Goal: Information Seeking & Learning: Learn about a topic

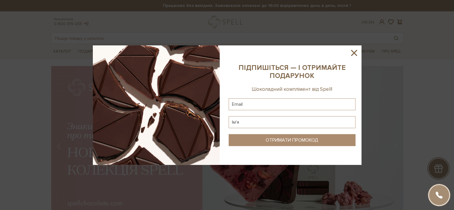
click at [350, 52] on icon at bounding box center [354, 53] width 10 height 10
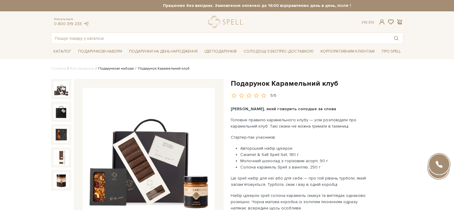
click at [107, 67] on link "Подарункові набори" at bounding box center [116, 68] width 36 height 4
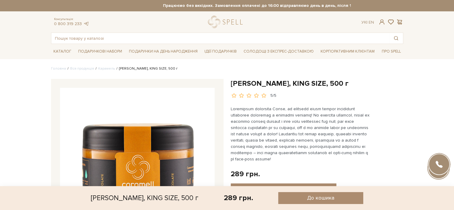
scroll to position [739, 0]
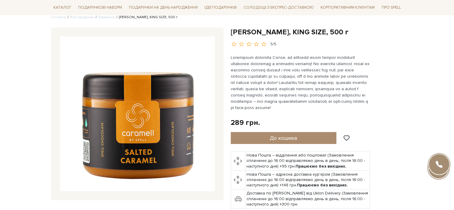
scroll to position [0, 0]
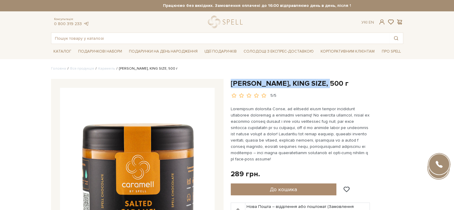
drag, startPoint x: 233, startPoint y: 83, endPoint x: 327, endPoint y: 84, distance: 94.6
click at [327, 84] on h1 "Солона карамель, KING SIZE, 500 г" at bounding box center [317, 83] width 173 height 9
copy h1 "Солона карамель, KING SIZE"
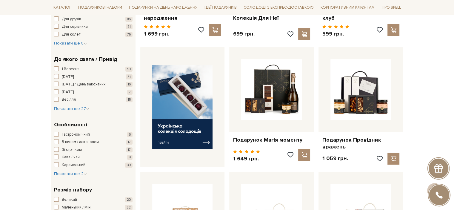
scroll to position [149, 0]
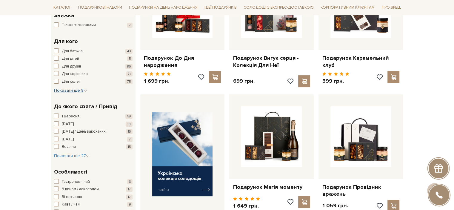
click at [80, 90] on span "Показати ще 8" at bounding box center [70, 90] width 33 height 5
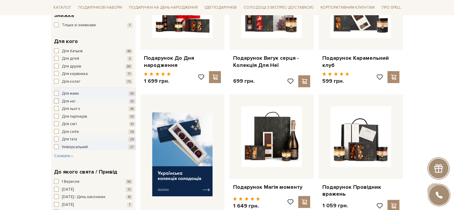
click at [73, 101] on span "Для неї" at bounding box center [68, 101] width 13 height 6
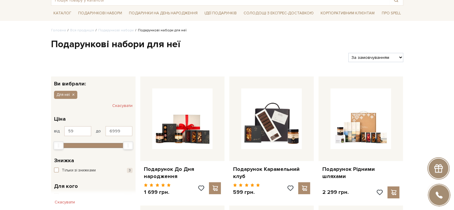
scroll to position [119, 0]
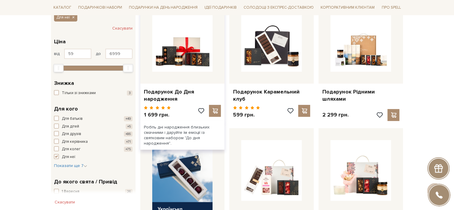
scroll to position [116, 0]
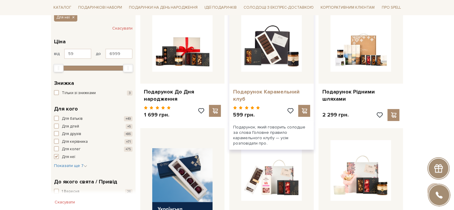
click at [272, 91] on link "Подарунок Карамельний клуб" at bounding box center [271, 95] width 77 height 14
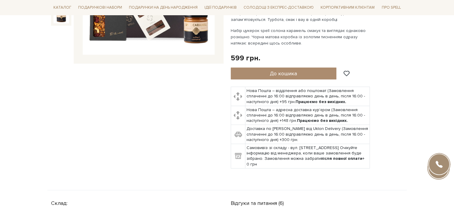
scroll to position [239, 0]
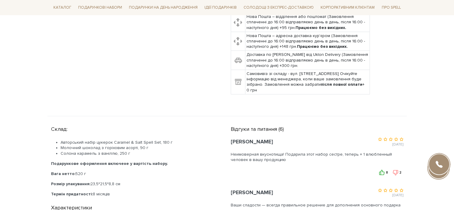
drag, startPoint x: 125, startPoint y: 153, endPoint x: 59, endPoint y: 141, distance: 67.7
click at [58, 142] on ul "Авторський набір цукерок Caramel & Salt Spell Set, 180 г Молочний шоколад з гор…" at bounding box center [133, 148] width 165 height 16
copy ul "Авторський набір цукерок Caramel & Salt Spell Set, 180 г Молочний шоколад з гор…"
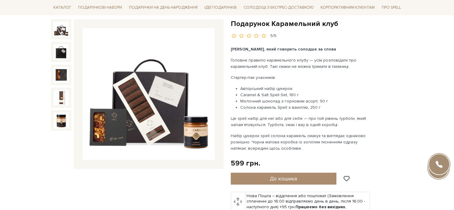
scroll to position [0, 0]
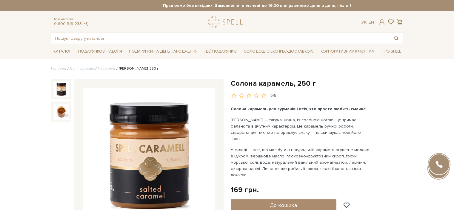
click at [313, 133] on p "[PERSON_NAME] — тягуча, ніжна, із солоною нотою, що тримає баланс та відчутним …" at bounding box center [301, 129] width 140 height 25
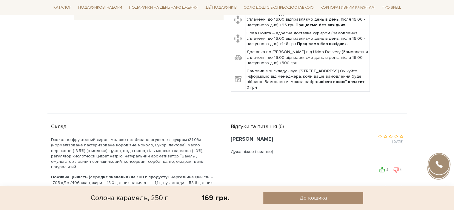
scroll to position [209, 0]
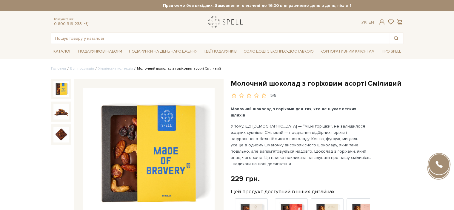
click at [226, 26] on link "logo" at bounding box center [226, 22] width 37 height 12
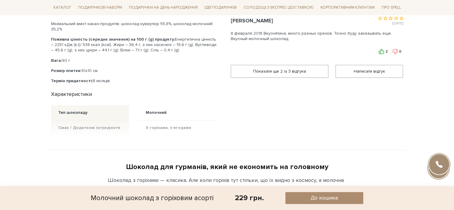
scroll to position [448, 0]
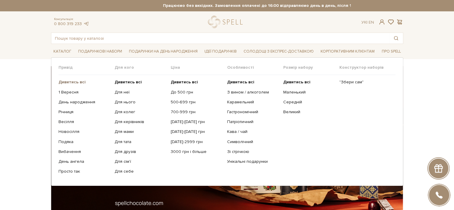
click at [70, 81] on b "Дивитись всі" at bounding box center [72, 81] width 27 height 5
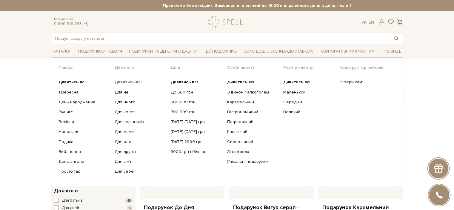
click at [119, 81] on b "Дивитись всі" at bounding box center [128, 81] width 27 height 5
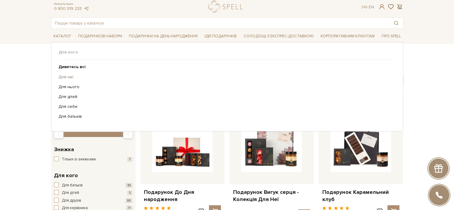
scroll to position [21, 0]
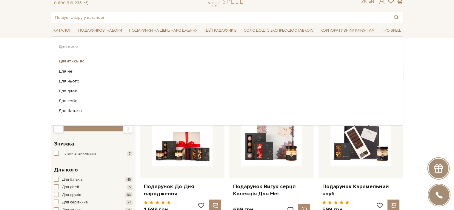
click at [77, 61] on b "Дивитись всі" at bounding box center [72, 61] width 27 height 5
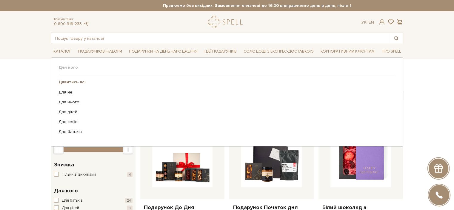
click at [74, 81] on b "Дивитись всі" at bounding box center [72, 81] width 27 height 5
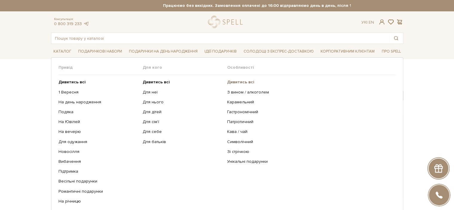
click at [235, 80] on b "Дивитись всі" at bounding box center [240, 81] width 27 height 5
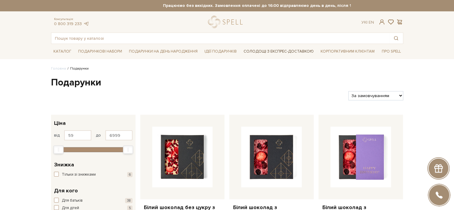
click at [274, 48] on link "Солодощі з експрес-доставкою" at bounding box center [278, 51] width 75 height 10
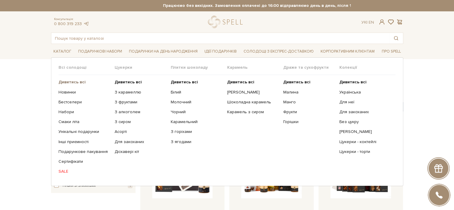
click at [66, 80] on b "Дивитись всі" at bounding box center [72, 81] width 27 height 5
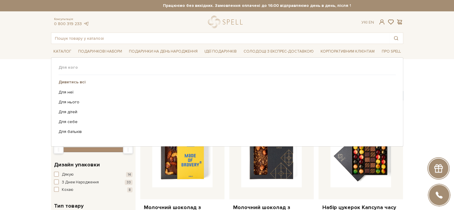
click at [68, 82] on b "Дивитись всі" at bounding box center [72, 81] width 27 height 5
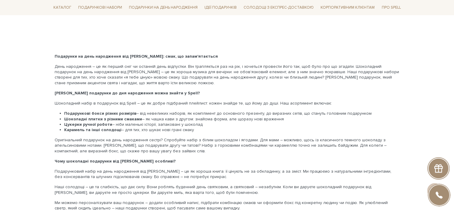
scroll to position [1134, 0]
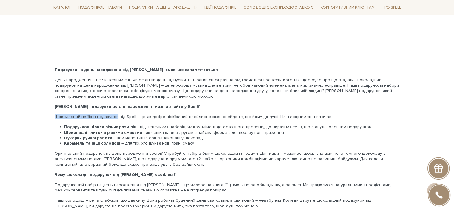
drag, startPoint x: 54, startPoint y: 108, endPoint x: 116, endPoint y: 107, distance: 61.8
copy p "Шоколадний набір в подарунок"
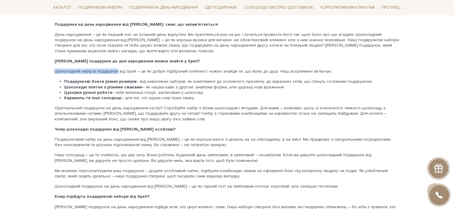
scroll to position [1194, 0]
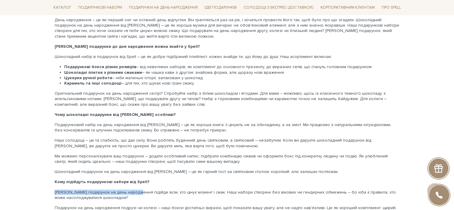
drag, startPoint x: 55, startPoint y: 184, endPoint x: 137, endPoint y: 184, distance: 81.8
click at [137, 190] on p "[PERSON_NAME] подарунок на день народження підійде всім, хто цінує момент і сма…" at bounding box center [227, 195] width 345 height 11
copy p "[PERSON_NAME] подарунок на день народження"
